Goal: Task Accomplishment & Management: Complete application form

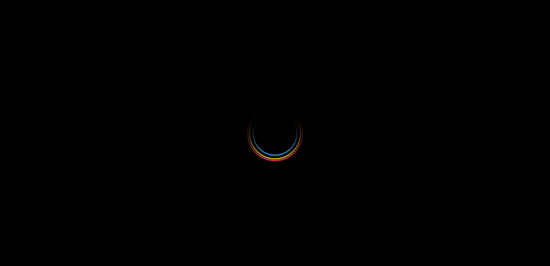
select select
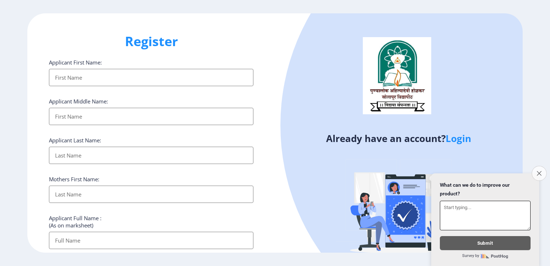
click at [537, 171] on icon "Close survey" at bounding box center [539, 173] width 5 height 5
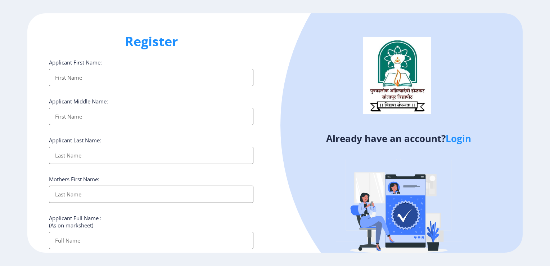
click at [261, 94] on div "Register Applicant First Name: Applicant Middle Name: Applicant Last Name: Moth…" at bounding box center [151, 132] width 248 height 239
click at [67, 74] on input "Applicant First Name:" at bounding box center [151, 77] width 205 height 17
type input "N"
type input "[PERSON_NAME]"
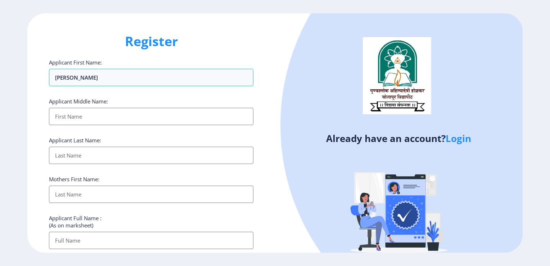
click at [61, 116] on input "Applicant First Name:" at bounding box center [151, 116] width 205 height 17
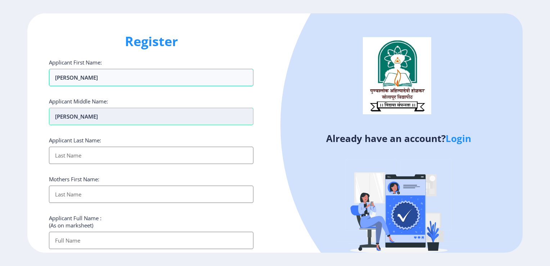
type input "Maruti"
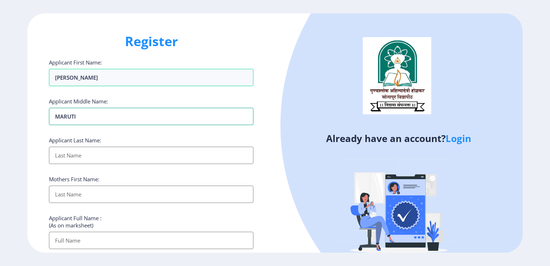
type input "MARUTI"
click at [68, 152] on input "Applicant First Name:" at bounding box center [151, 155] width 205 height 17
type input "JADHAV"
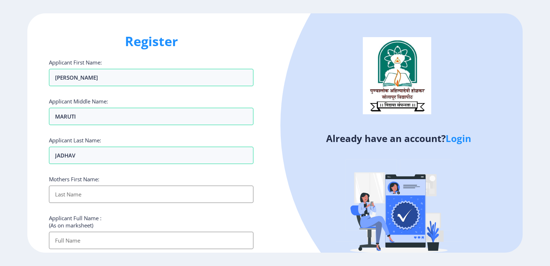
click at [73, 191] on input "Applicant First Name:" at bounding box center [151, 194] width 205 height 17
click at [272, 109] on div "Register Applicant First Name: [PERSON_NAME] Middle Name: MARUTI Applicant Last…" at bounding box center [151, 132] width 248 height 239
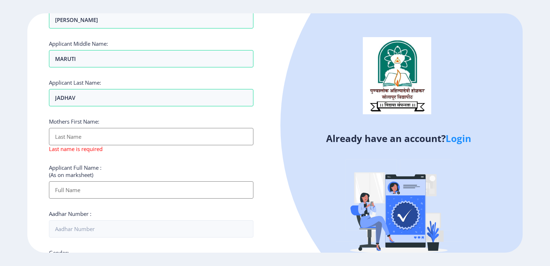
scroll to position [72, 0]
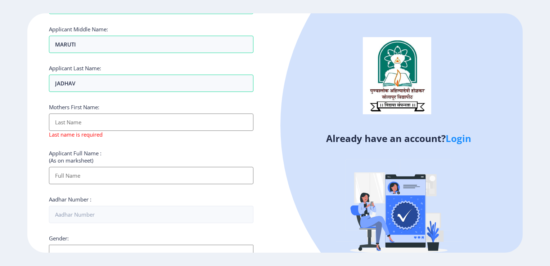
click at [66, 121] on input "Applicant First Name:" at bounding box center [151, 121] width 205 height 17
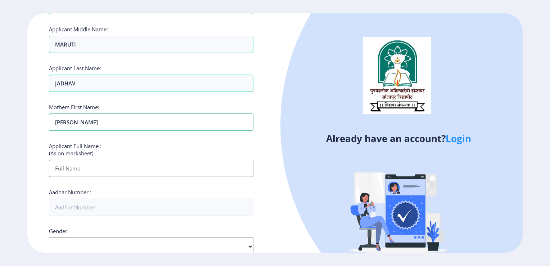
type input "[PERSON_NAME]"
click at [263, 120] on div "Register Applicant First Name: [PERSON_NAME] Middle Name: MARUTI Applicant Last…" at bounding box center [151, 132] width 248 height 239
click at [264, 176] on div "Register Applicant First Name: [PERSON_NAME] Middle Name: MARUTI Applicant Last…" at bounding box center [151, 132] width 248 height 239
click at [276, 223] on div "Already have an account? Login" at bounding box center [399, 142] width 248 height 258
click at [550, 224] on ngx-register "Register Applicant First Name: [PERSON_NAME] Middle Name: MARUTI Applicant Last…" at bounding box center [275, 132] width 550 height 239
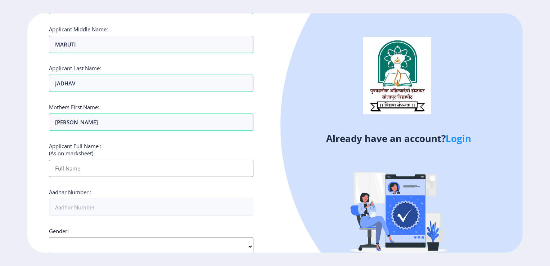
click at [264, 147] on div "Register Applicant First Name: [PERSON_NAME] Middle Name: MARUTI Applicant Last…" at bounding box center [151, 132] width 248 height 239
click at [119, 147] on div "Applicant Full Name : (As on marksheet)" at bounding box center [151, 159] width 205 height 35
click at [78, 166] on input "Applicant First Name:" at bounding box center [151, 168] width 205 height 17
click at [265, 178] on div "Register Applicant First Name: [PERSON_NAME] Middle Name: MARUTI Applicant Last…" at bounding box center [151, 132] width 248 height 239
click at [133, 146] on div "Applicant Full Name : (As on marksheet)" at bounding box center [151, 159] width 205 height 35
